Goal: Task Accomplishment & Management: Manage account settings

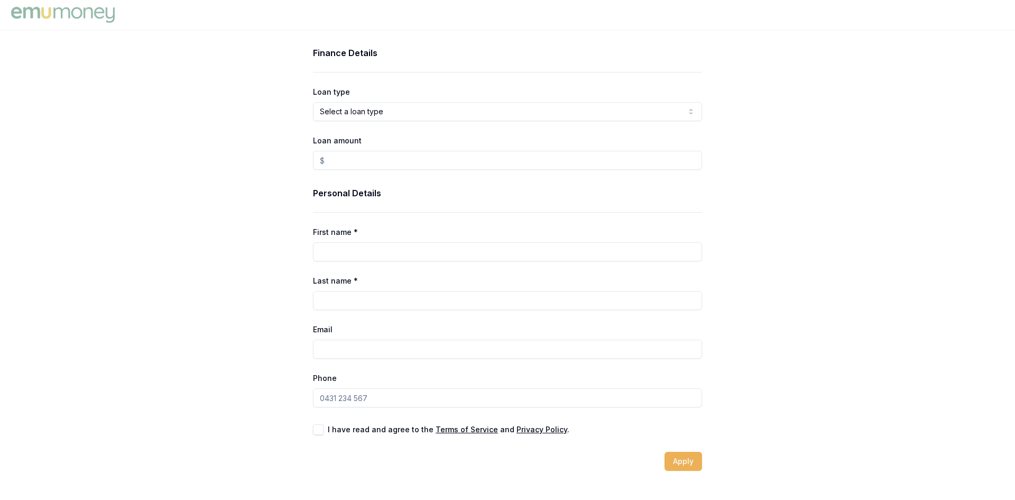
click at [44, 8] on img at bounding box center [62, 14] width 109 height 21
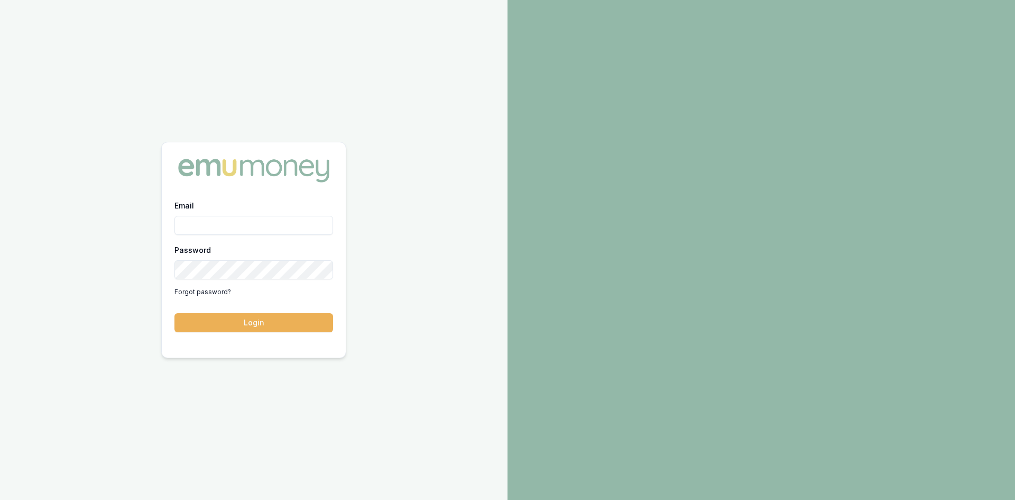
click at [190, 222] on input "Email" at bounding box center [254, 225] width 159 height 19
type input "wendy.fonseka@emumoney.com.au"
click at [256, 314] on button "Login" at bounding box center [254, 322] width 159 height 19
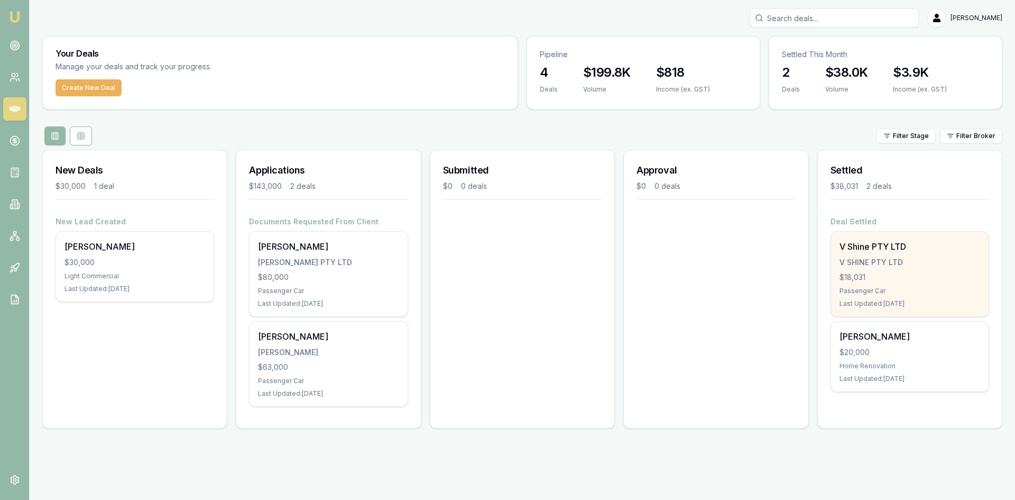
click at [862, 260] on div "V SHINE PTY LTD" at bounding box center [910, 262] width 141 height 11
click at [864, 269] on div "V Shine PTY LTD V SHINE PTY LTD $18,031 Passenger Car Last Updated: 3 days ago" at bounding box center [910, 274] width 158 height 85
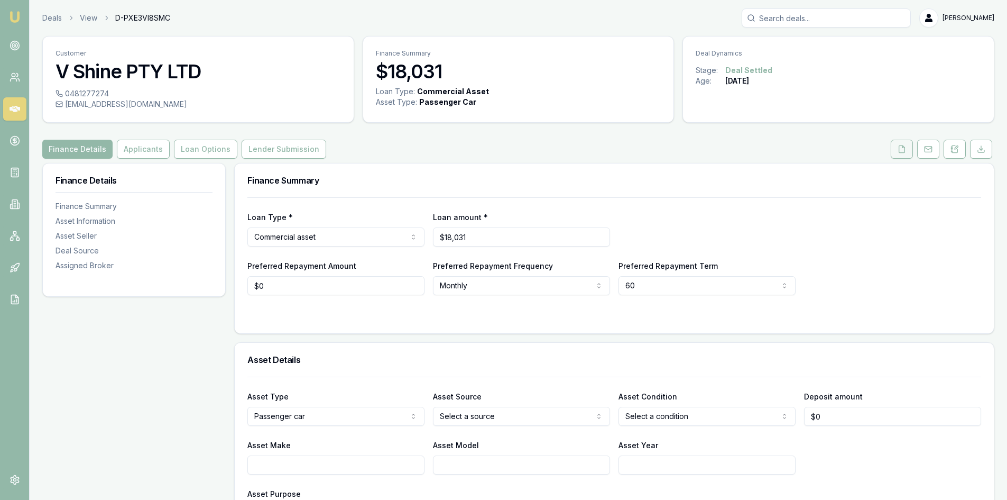
click at [892, 153] on button at bounding box center [902, 149] width 22 height 19
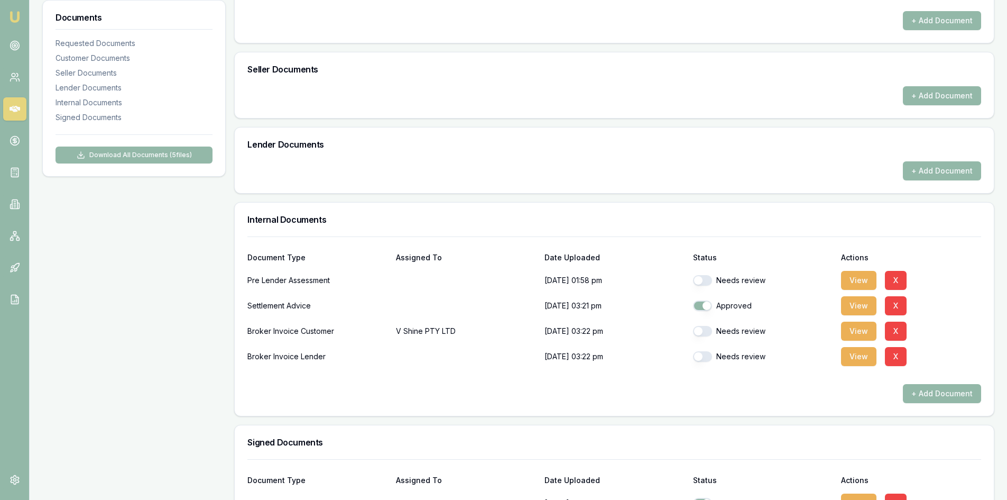
scroll to position [447, 0]
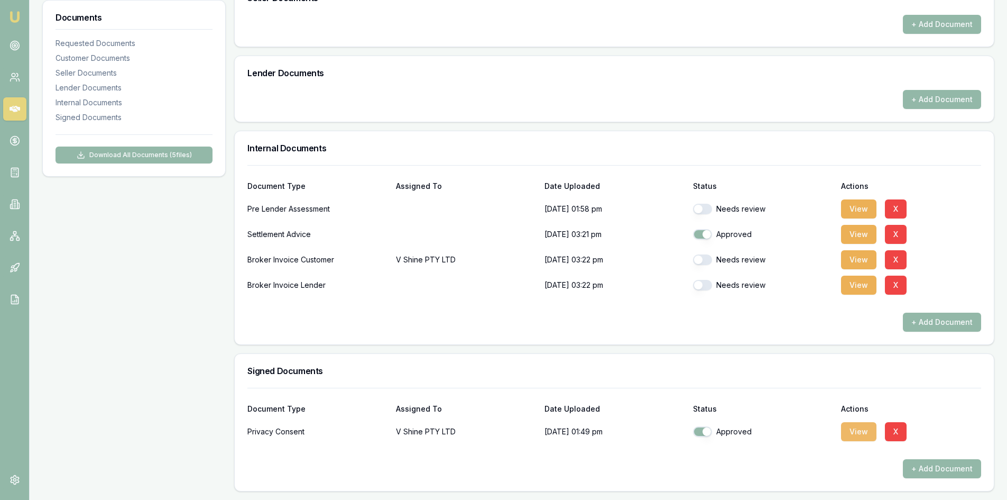
click at [850, 433] on button "View" at bounding box center [858, 431] width 35 height 19
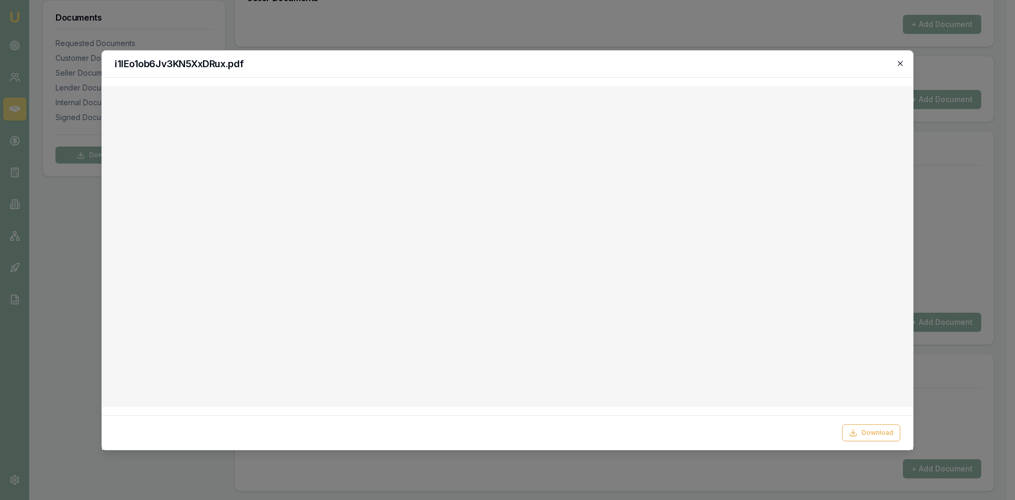
click at [897, 62] on icon "button" at bounding box center [900, 63] width 8 height 8
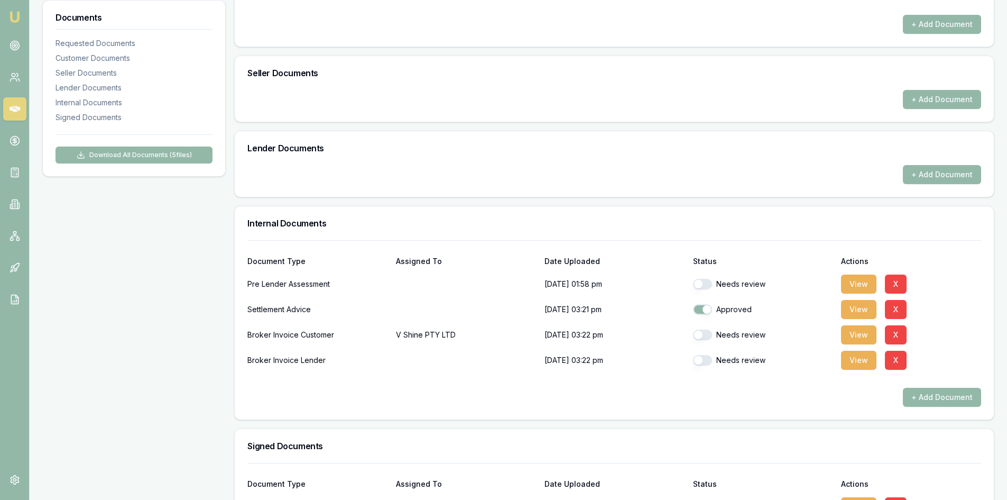
scroll to position [235, 0]
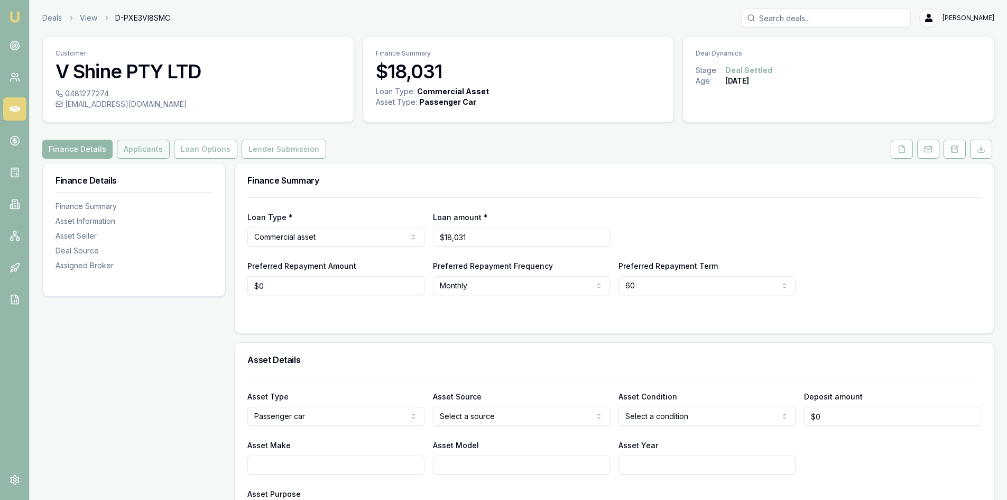
click at [149, 152] on button "Applicants" at bounding box center [143, 149] width 53 height 19
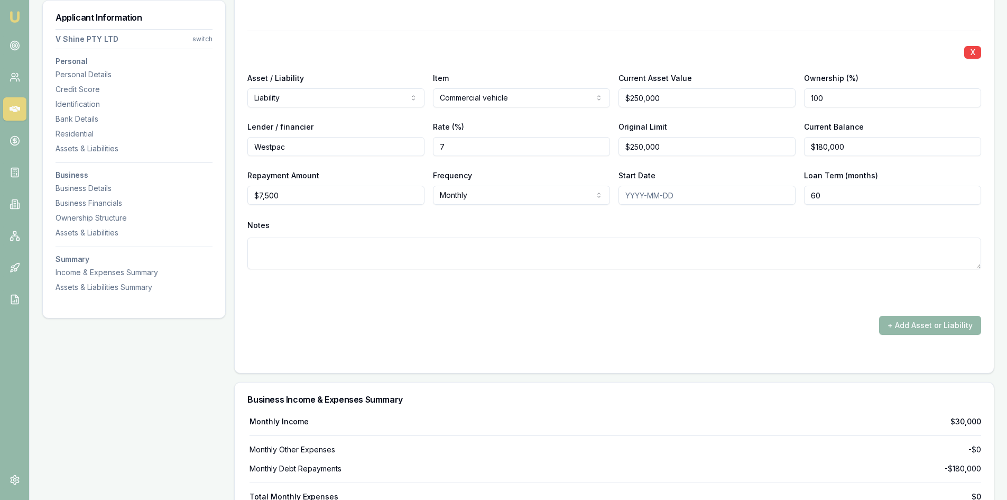
scroll to position [2307, 0]
